Goal: Check status: Check status

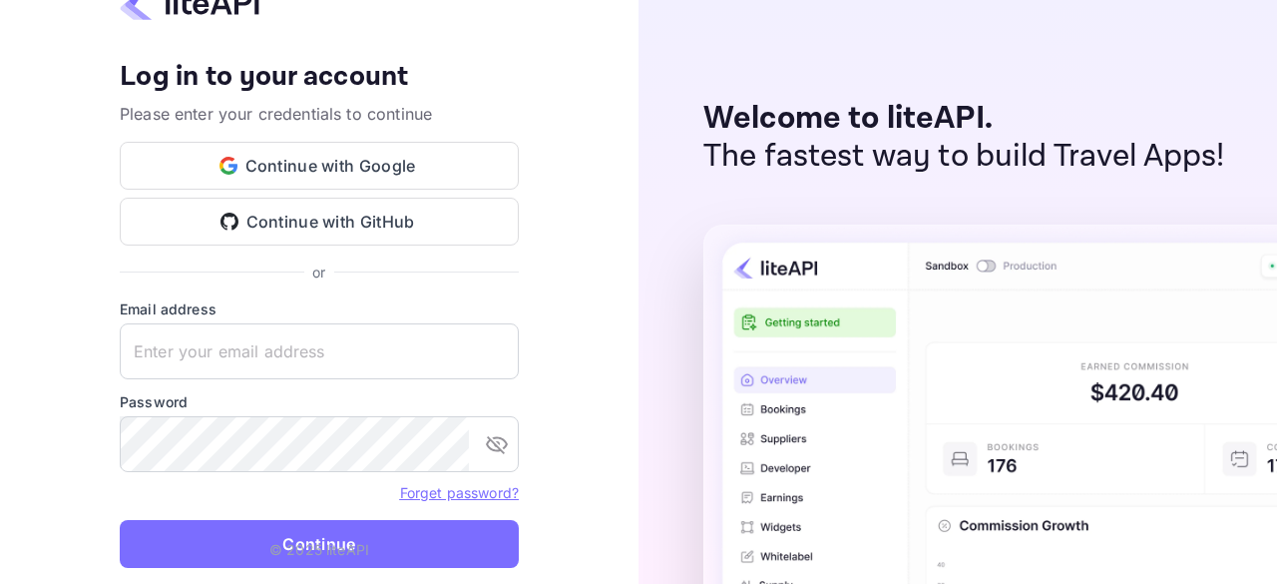
type input "[EMAIL_ADDRESS][DOMAIN_NAME]"
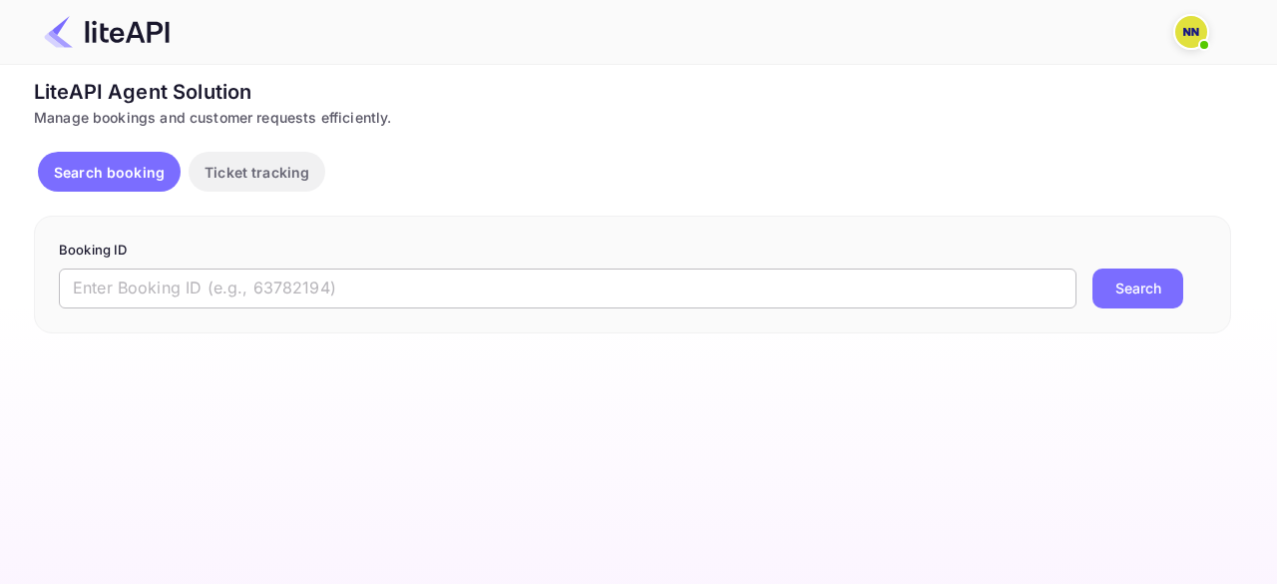
click at [205, 276] on input "text" at bounding box center [568, 288] width 1018 height 40
paste input "7530315"
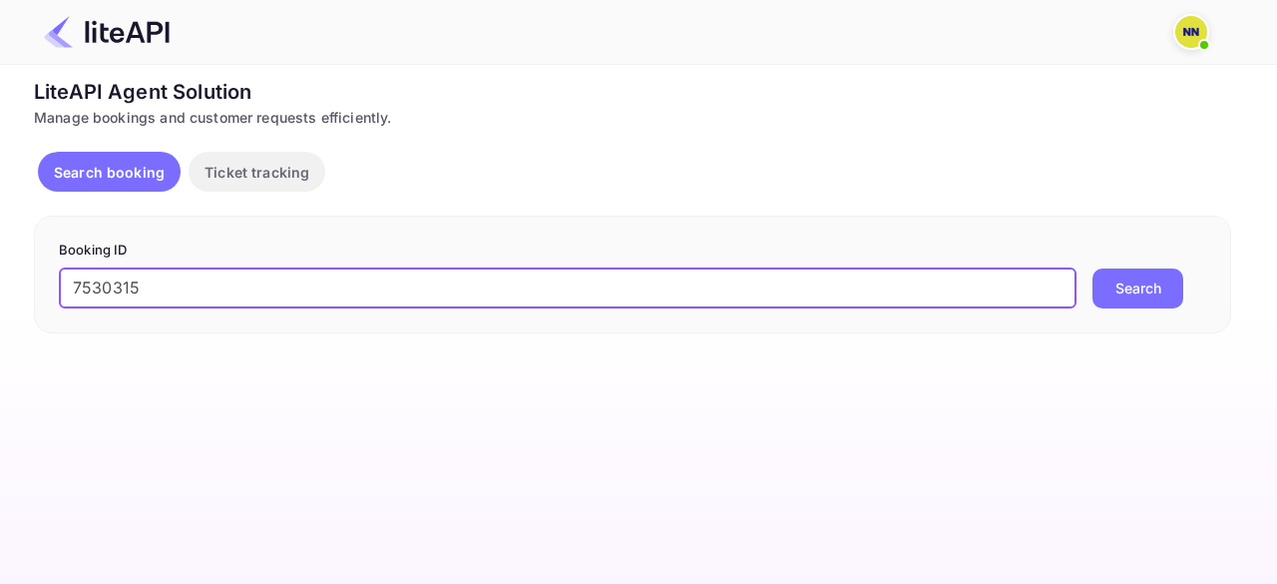
type input "7530315"
click at [1125, 301] on button "Search" at bounding box center [1137, 288] width 91 height 40
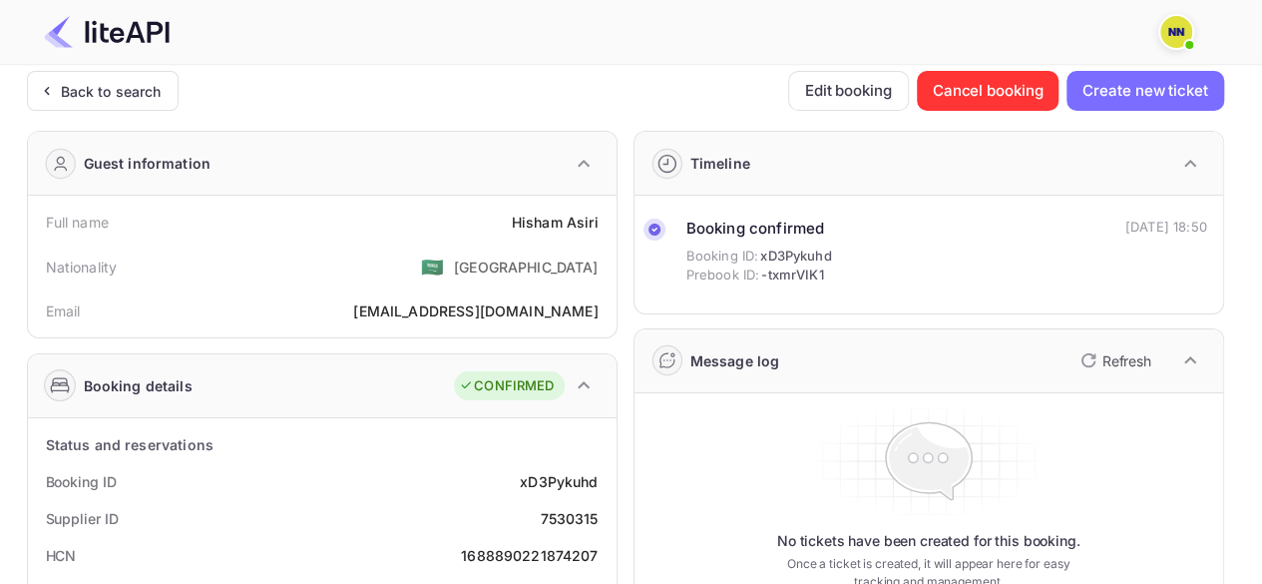
scroll to position [100, 0]
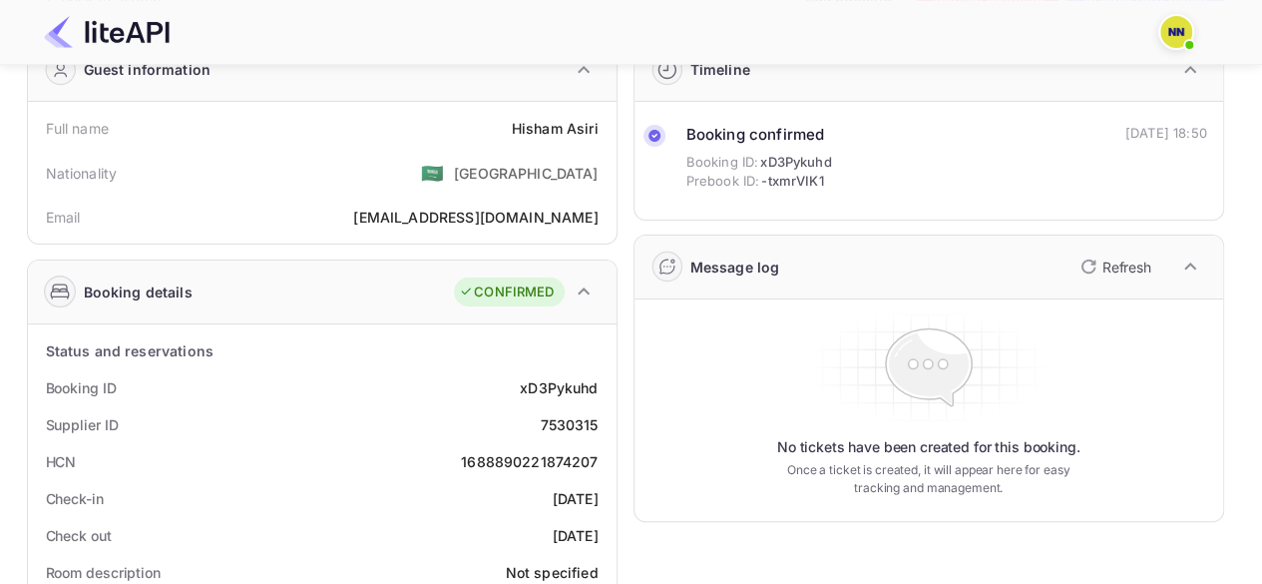
click at [499, 458] on div "1688890221874207" at bounding box center [529, 461] width 137 height 21
copy div "1688890221874207"
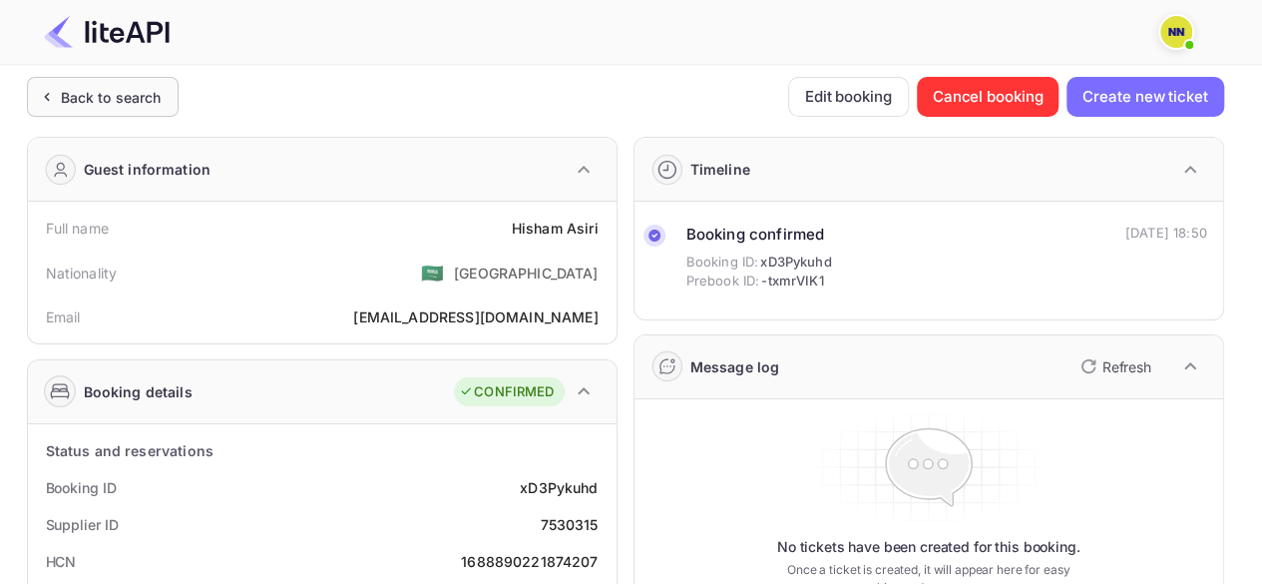
click at [126, 100] on div "Back to search" at bounding box center [111, 97] width 101 height 21
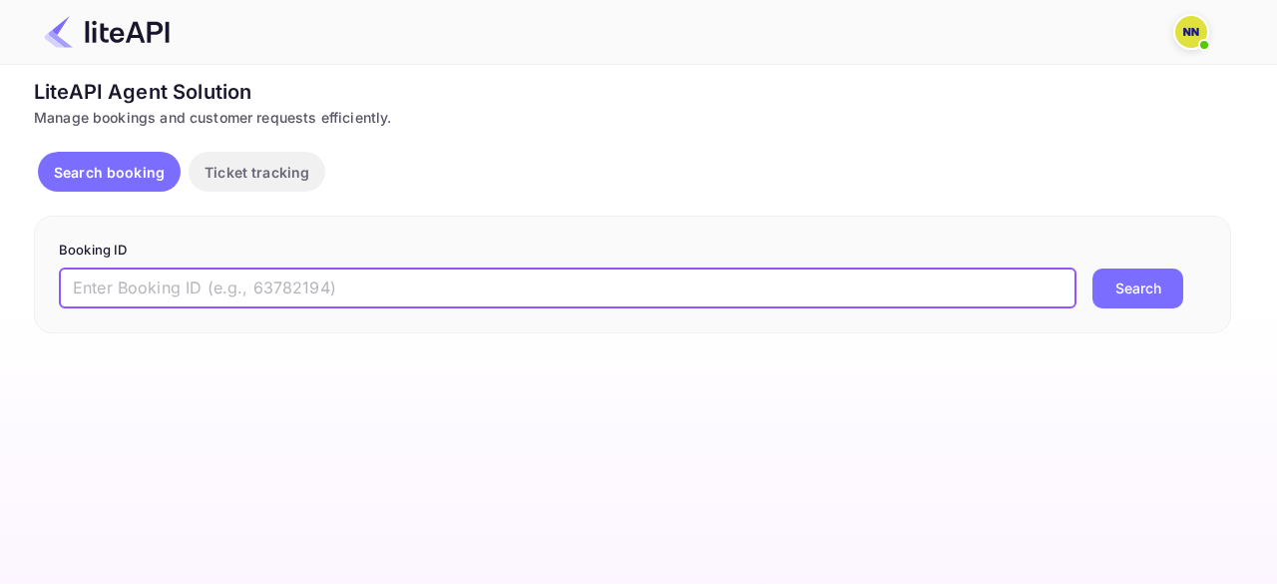
click at [233, 297] on input "text" at bounding box center [568, 288] width 1018 height 40
paste input "8112390"
type input "8112390"
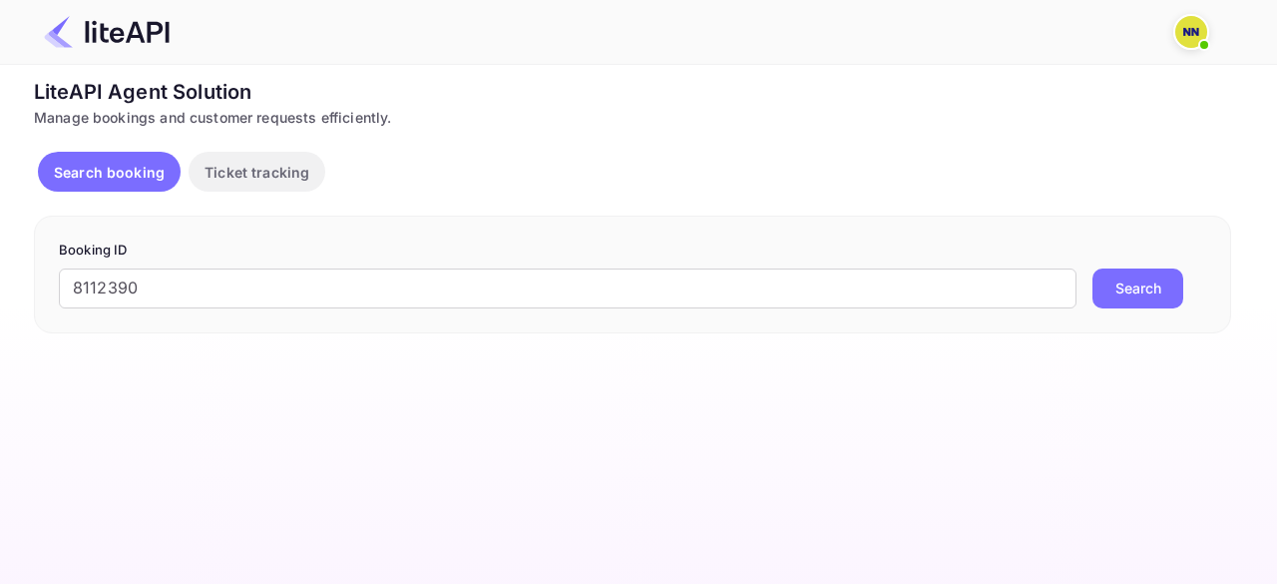
click at [1137, 296] on button "Search" at bounding box center [1137, 288] width 91 height 40
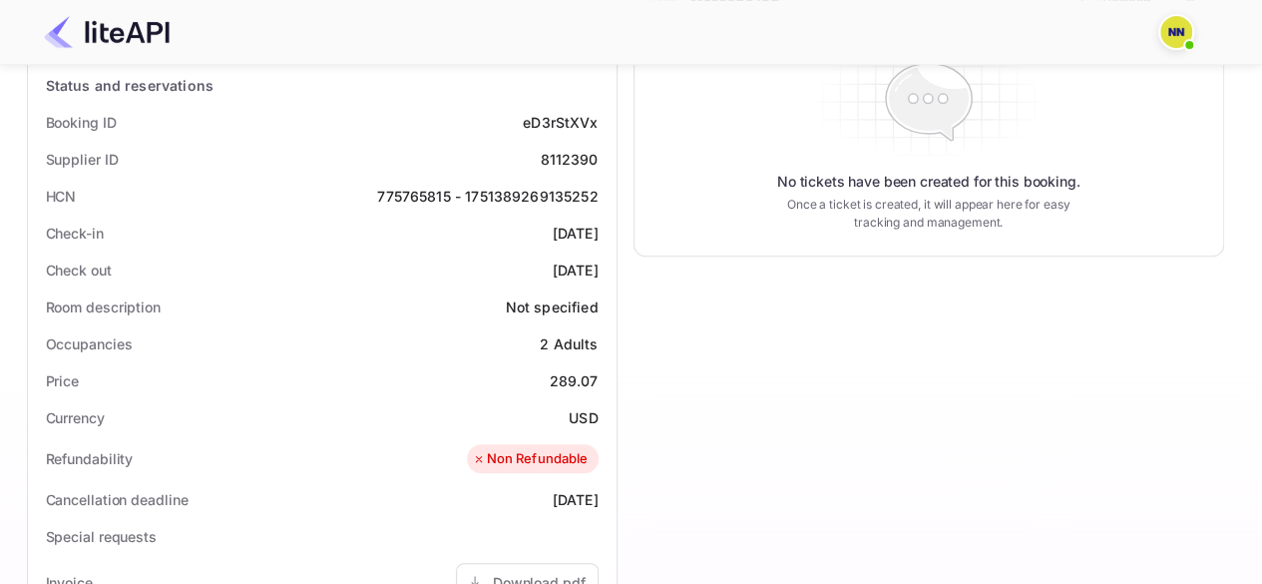
scroll to position [265, 0]
